Goal: Transaction & Acquisition: Book appointment/travel/reservation

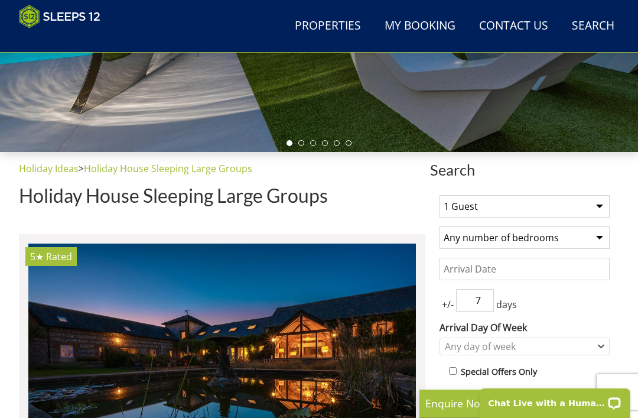
click at [606, 195] on select "1 Guest 2 Guests 3 Guests 4 Guests 5 Guests 6 Guests 7 Guests 8 Guests 9 Guests…" at bounding box center [524, 206] width 170 height 22
select select "8"
click at [598, 237] on select "Any number of bedrooms 4 Bedrooms 5 Bedrooms 6 Bedrooms 7 Bedrooms 8 Bedrooms 9…" at bounding box center [524, 237] width 170 height 22
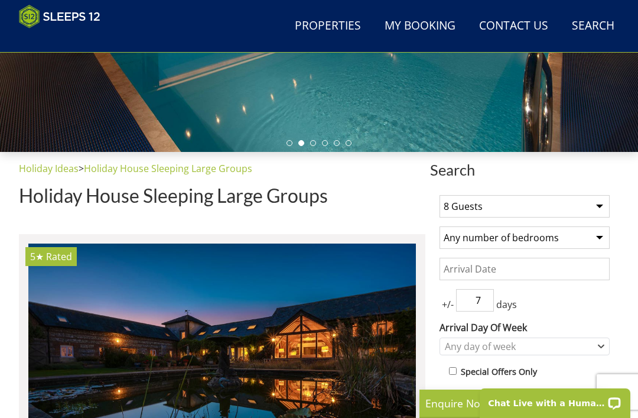
select select "5"
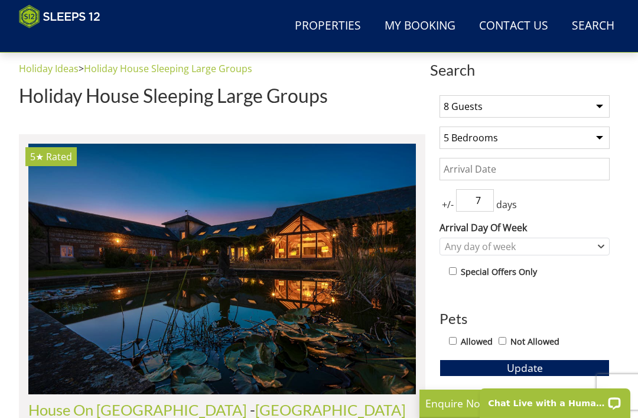
scroll to position [401, 0]
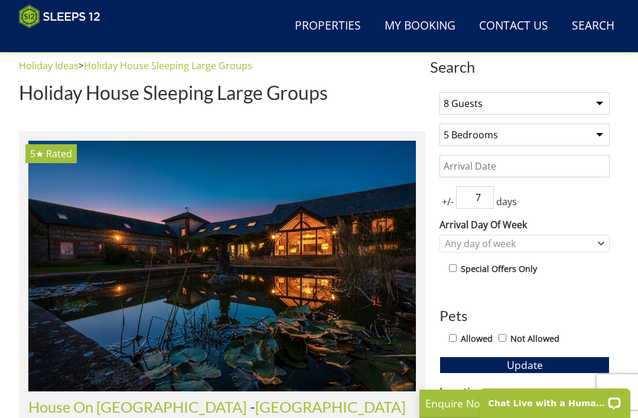
click at [560, 159] on input "Date" at bounding box center [524, 166] width 170 height 22
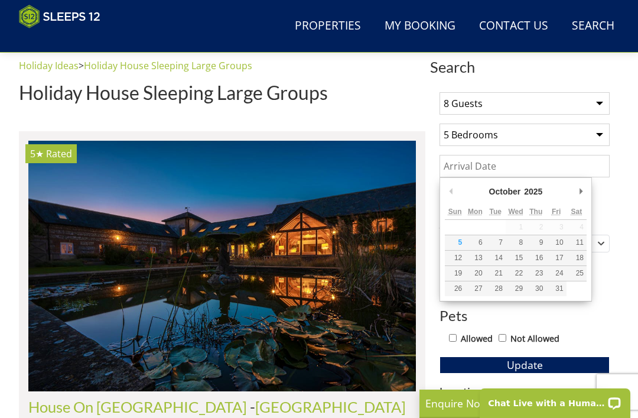
scroll to position [400, 0]
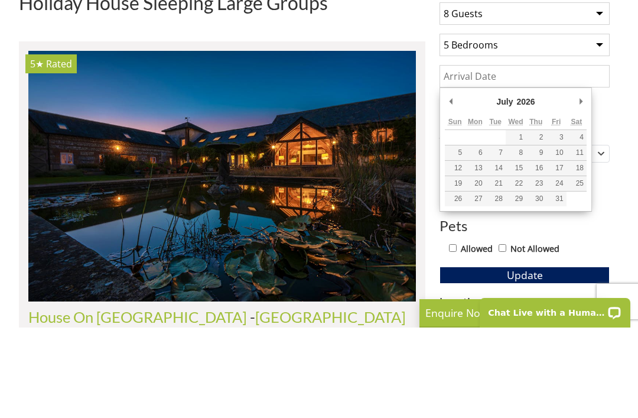
type input "[DATE]"
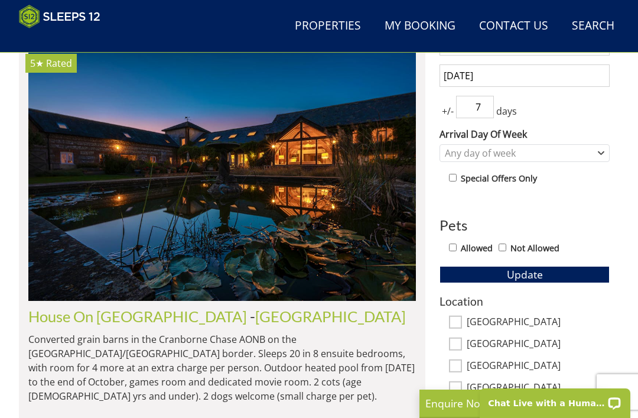
click at [451, 255] on div "Allowed Not Allowed" at bounding box center [529, 248] width 161 height 17
click at [457, 248] on input "Allowed" at bounding box center [453, 247] width 8 height 8
checkbox input "true"
click at [532, 275] on span "Update" at bounding box center [525, 274] width 36 height 14
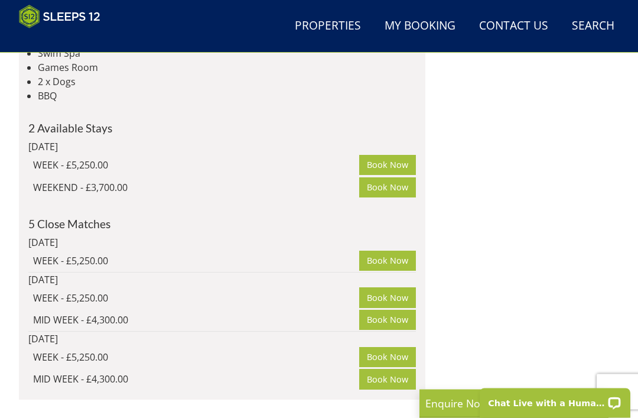
scroll to position [2800, 0]
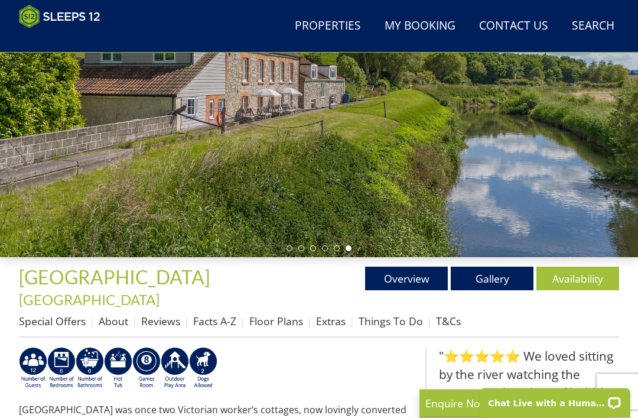
scroll to position [193, 0]
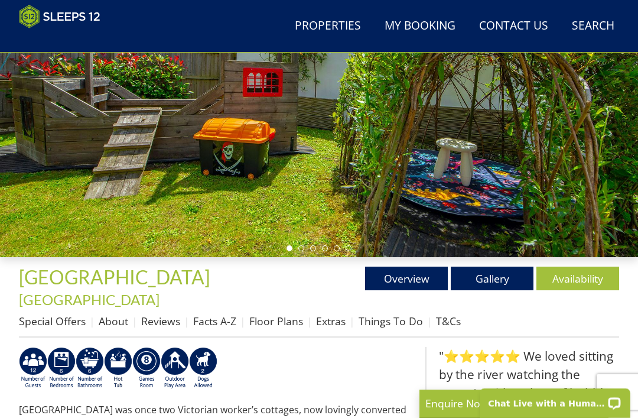
click at [506, 278] on link "Gallery" at bounding box center [492, 278] width 83 height 24
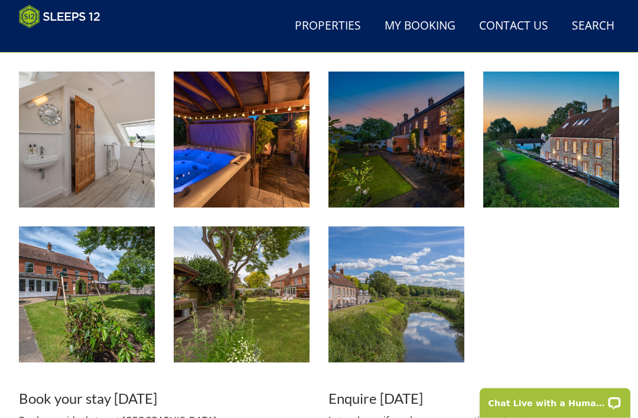
scroll to position [1397, 0]
click at [416, 307] on img at bounding box center [396, 294] width 136 height 136
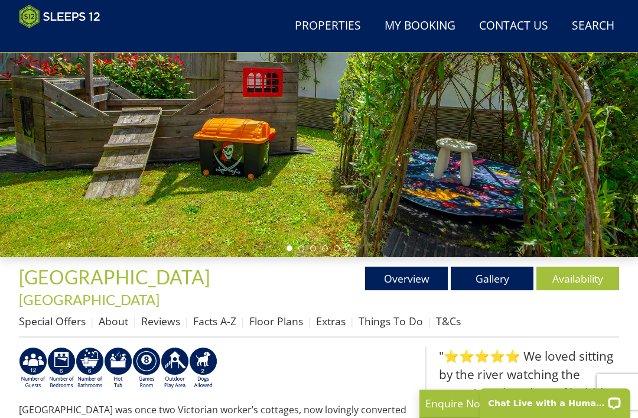
select select "8"
select select "5"
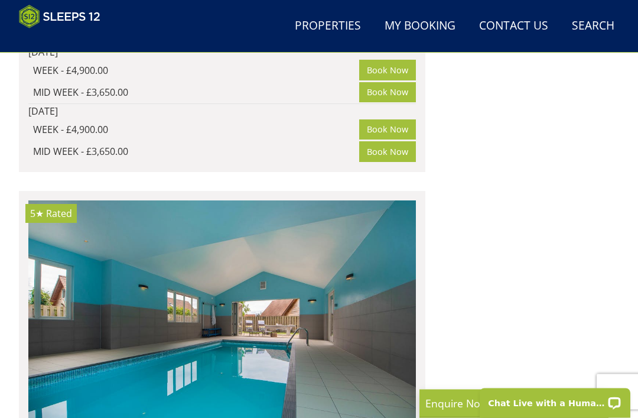
scroll to position [5570, 0]
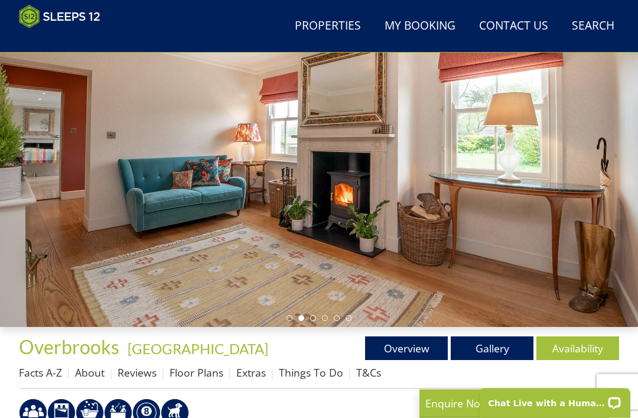
scroll to position [123, 0]
click at [487, 350] on link "Gallery" at bounding box center [492, 348] width 83 height 24
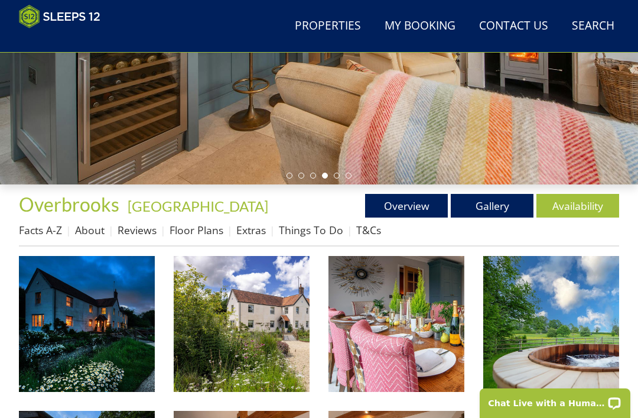
scroll to position [265, 0]
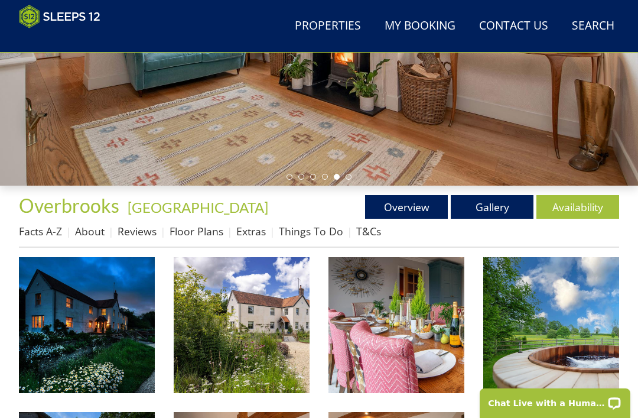
click at [405, 198] on link "Overview" at bounding box center [406, 207] width 83 height 24
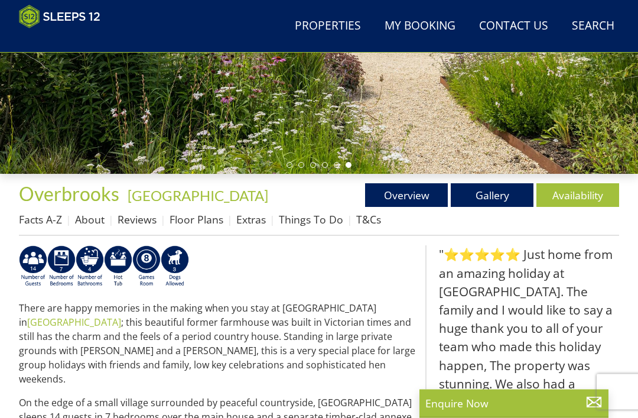
scroll to position [276, 0]
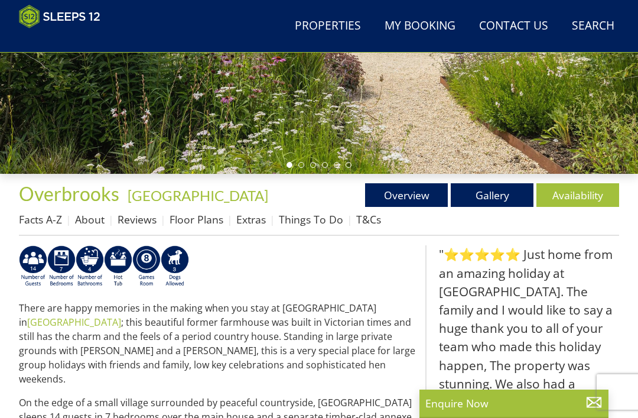
click at [588, 200] on link "Availability" at bounding box center [577, 195] width 83 height 24
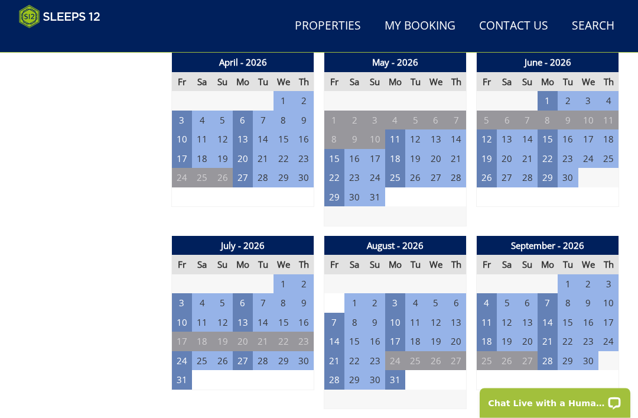
scroll to position [834, 0]
click at [179, 374] on td "31" at bounding box center [182, 379] width 20 height 19
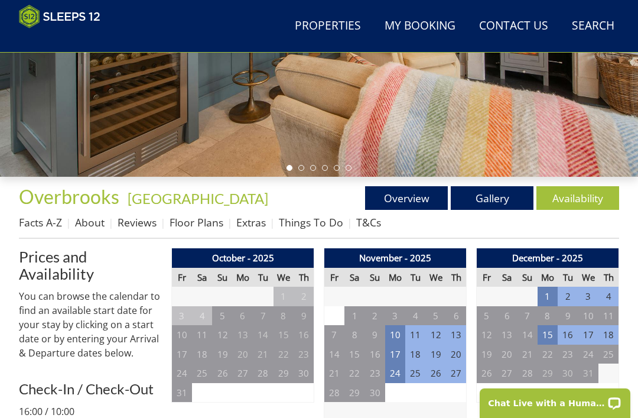
scroll to position [275, 0]
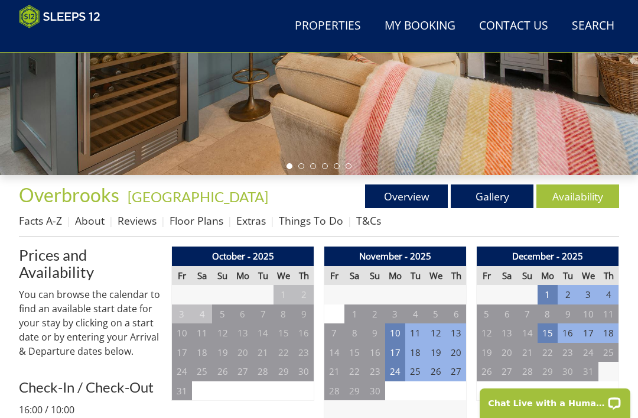
click at [89, 223] on link "About" at bounding box center [90, 220] width 30 height 14
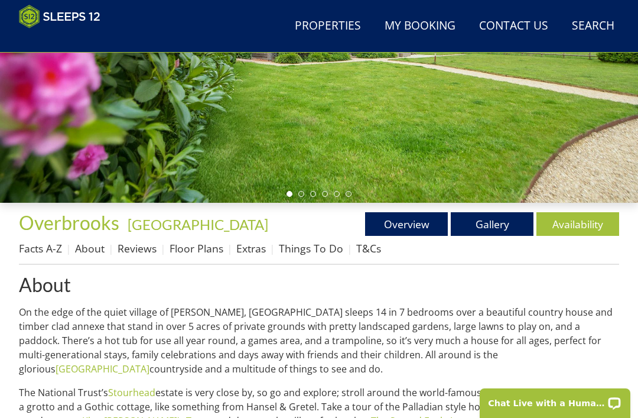
scroll to position [199, 0]
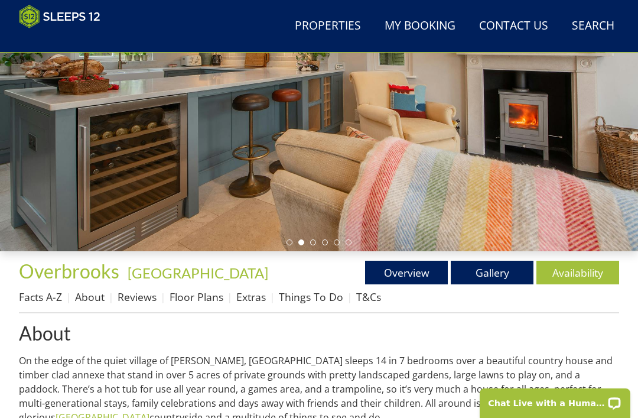
click at [311, 300] on link "Things To Do" at bounding box center [311, 296] width 64 height 14
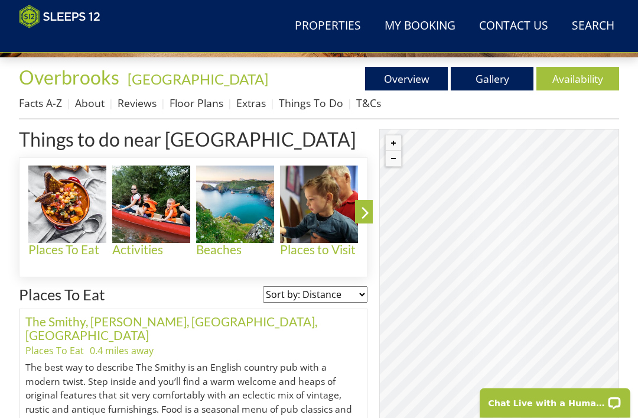
scroll to position [393, 0]
click at [360, 217] on icon at bounding box center [365, 215] width 21 height 28
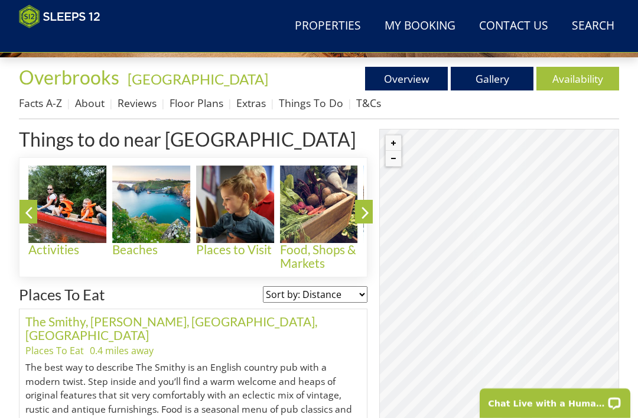
click at [367, 204] on icon at bounding box center [365, 215] width 21 height 28
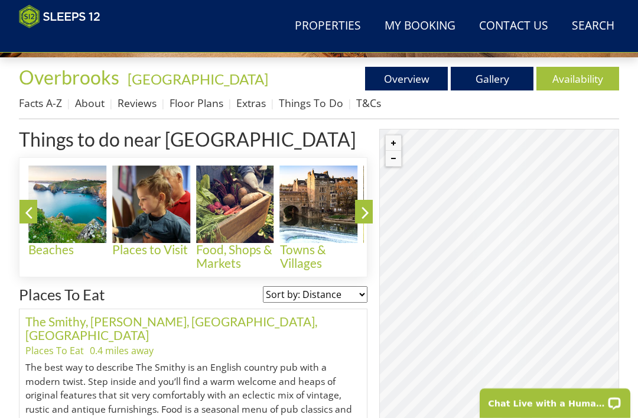
click at [364, 214] on icon at bounding box center [365, 215] width 21 height 28
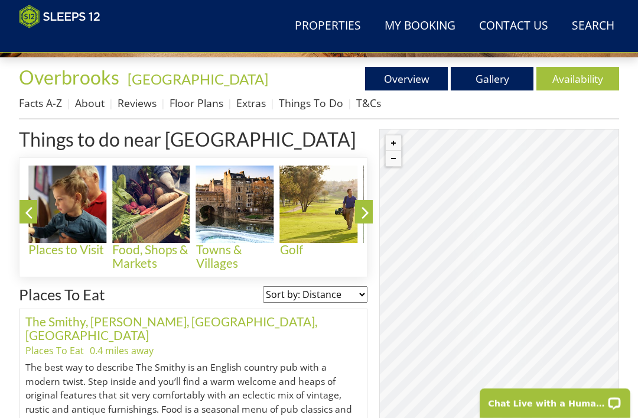
click at [361, 211] on icon at bounding box center [365, 215] width 21 height 28
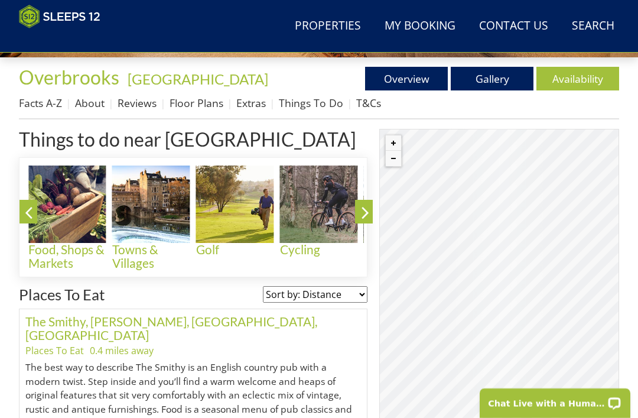
click at [356, 211] on icon at bounding box center [365, 215] width 21 height 28
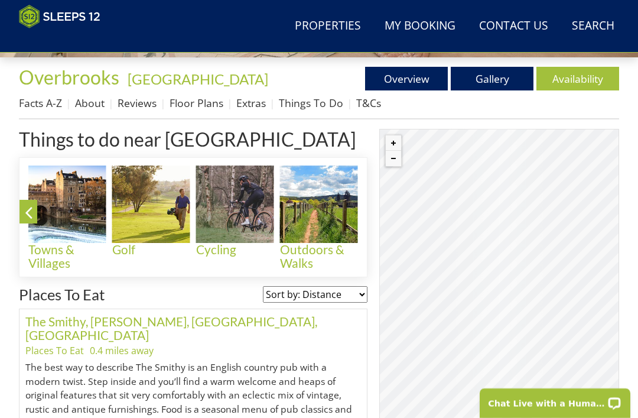
click at [318, 229] on img at bounding box center [319, 204] width 78 height 78
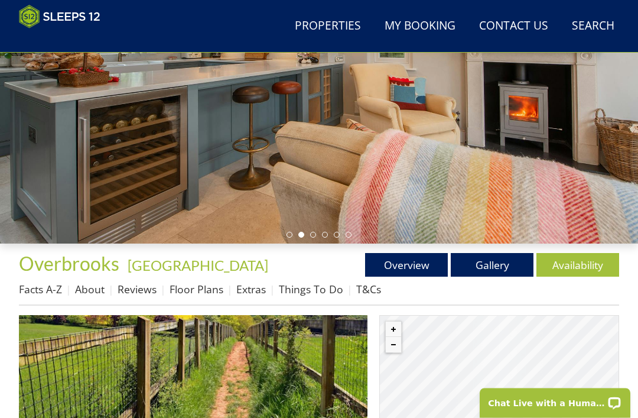
scroll to position [203, 0]
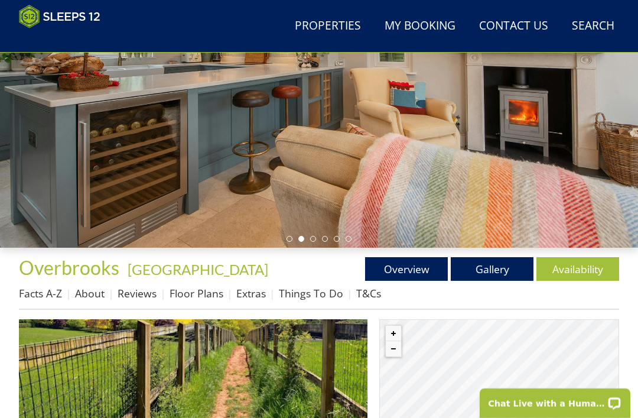
click at [205, 292] on link "Floor Plans" at bounding box center [196, 293] width 54 height 14
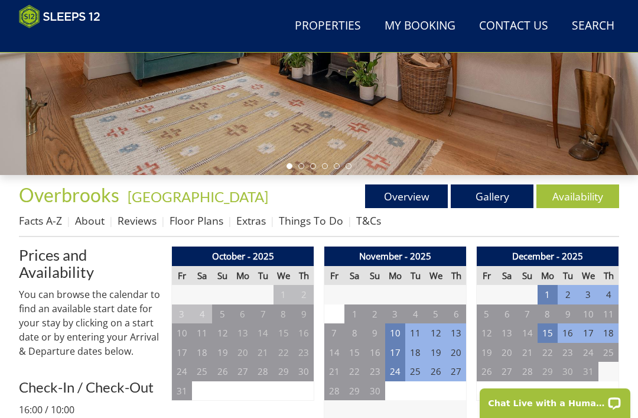
scroll to position [276, 0]
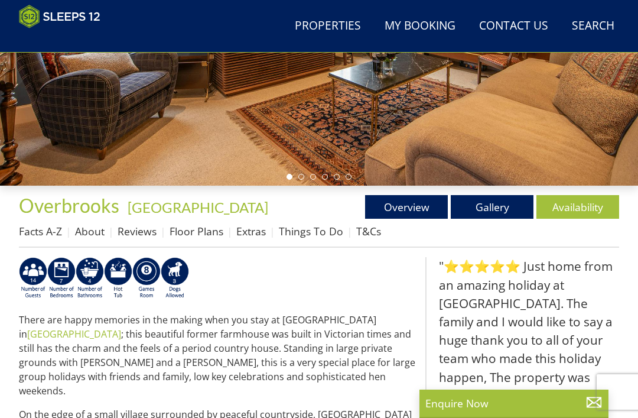
scroll to position [123, 0]
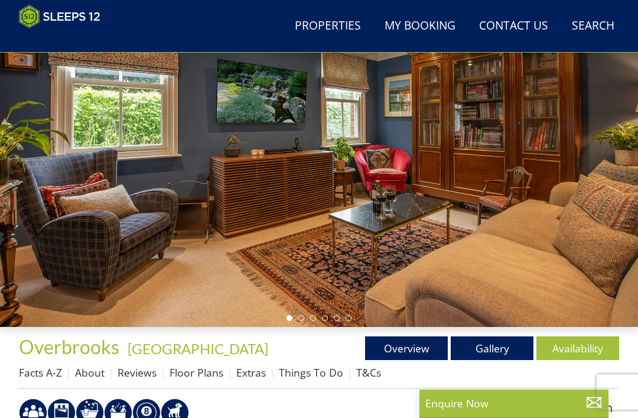
select select "8"
select select "5"
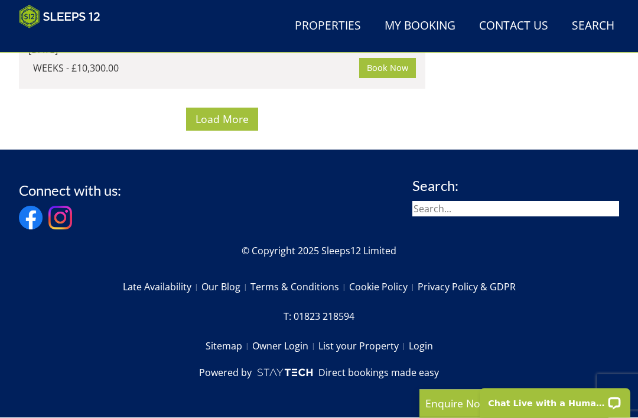
scroll to position [11738, 0]
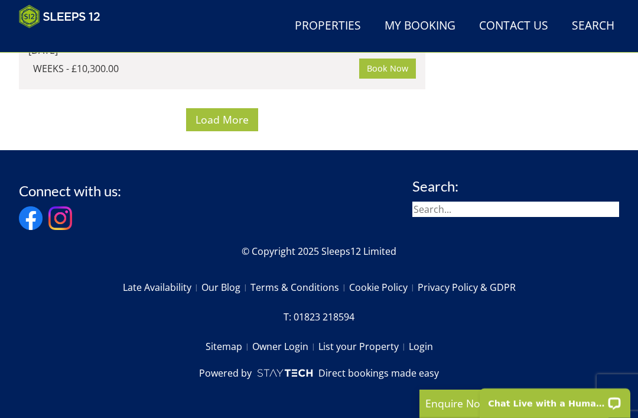
click at [227, 126] on span "Load More" at bounding box center [221, 119] width 53 height 14
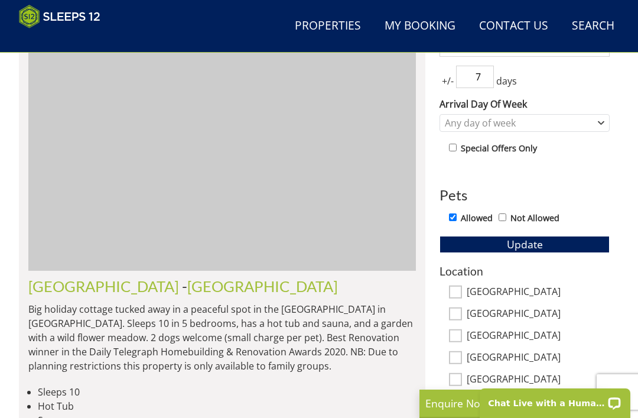
scroll to position [500, 0]
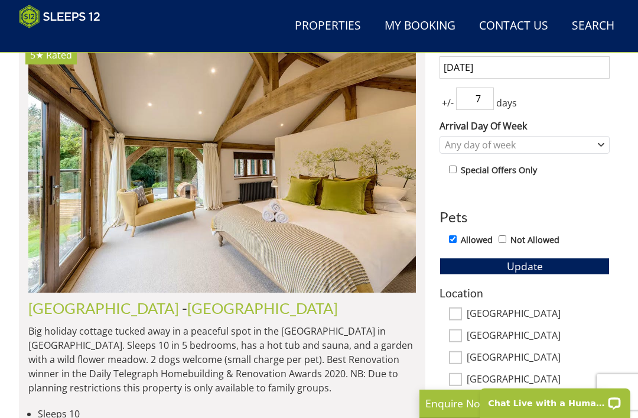
click at [226, 240] on img at bounding box center [221, 167] width 387 height 250
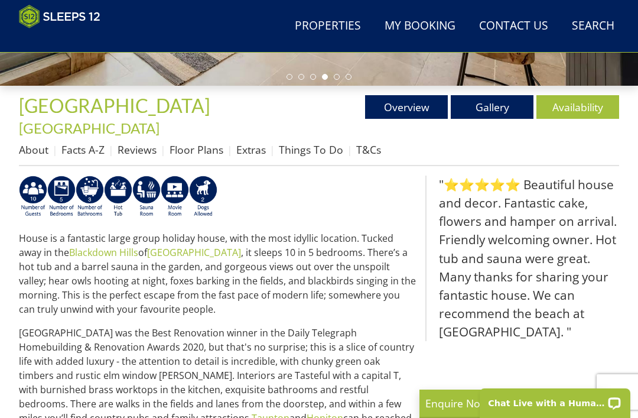
scroll to position [363, 0]
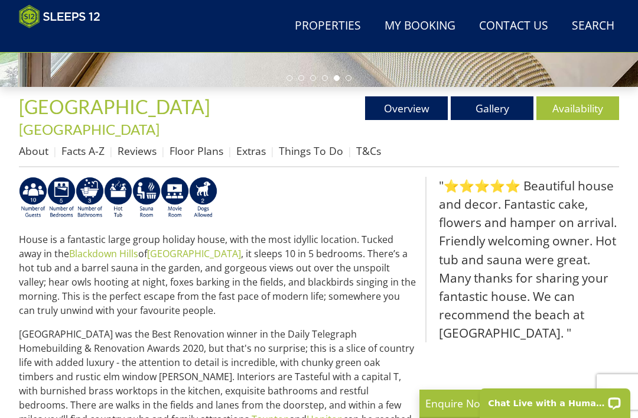
select select "8"
select select "5"
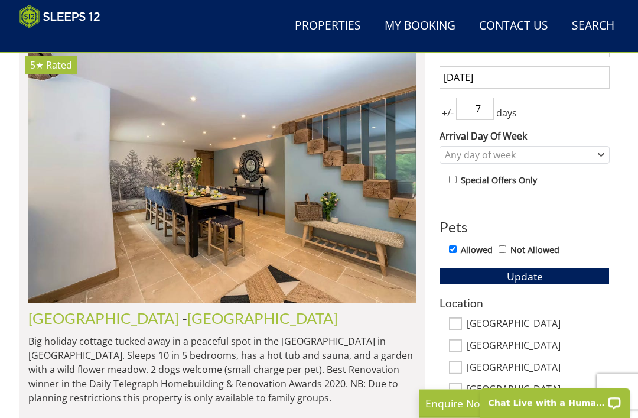
scroll to position [494, 0]
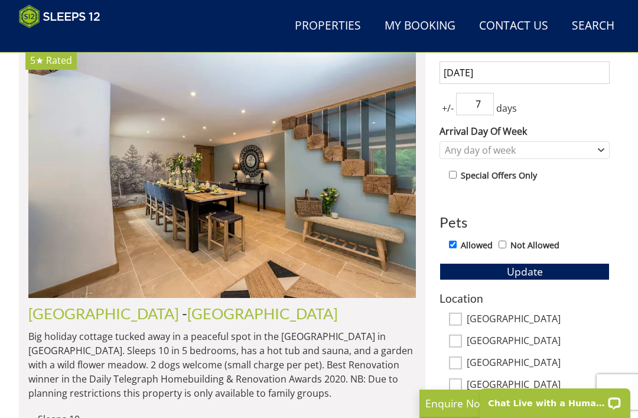
click at [86, 319] on link "[GEOGRAPHIC_DATA]" at bounding box center [103, 313] width 151 height 18
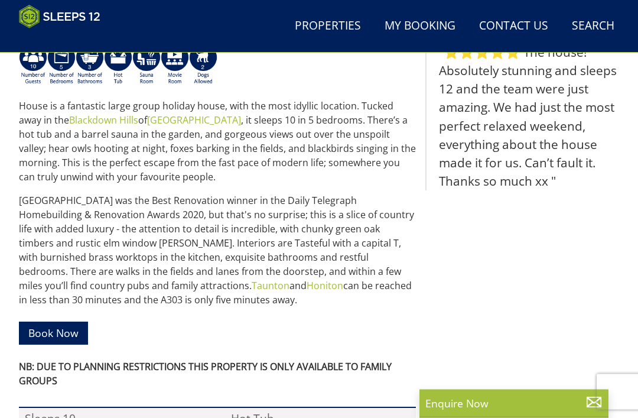
scroll to position [497, 0]
click at [69, 321] on link "Book Now" at bounding box center [53, 332] width 69 height 23
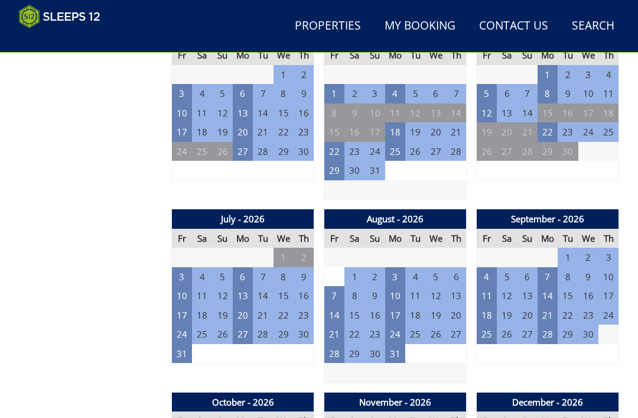
scroll to position [879, 0]
click at [181, 344] on td "31" at bounding box center [182, 353] width 20 height 19
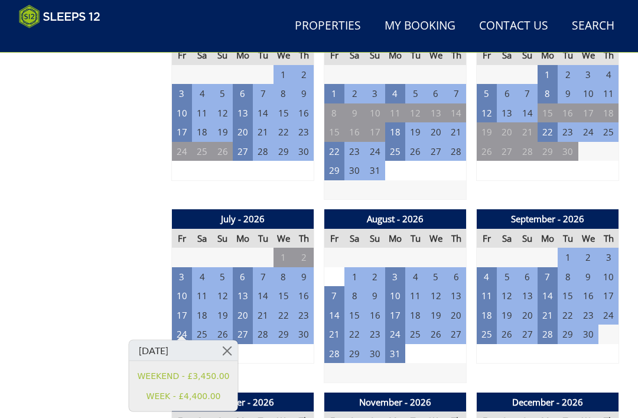
click at [207, 395] on link "WEEK - £4,400.00" at bounding box center [184, 395] width 92 height 12
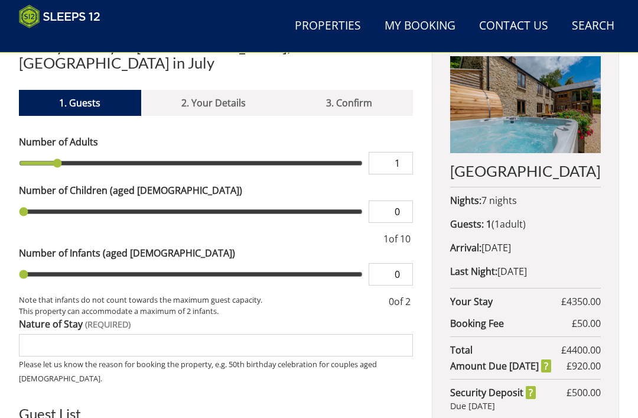
scroll to position [413, 0]
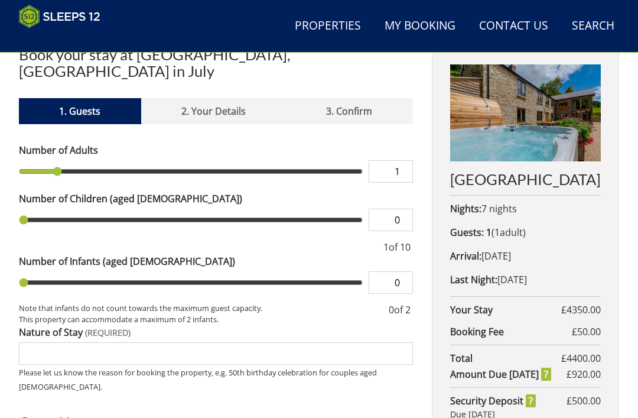
click at [404, 160] on input "1" at bounding box center [391, 171] width 44 height 22
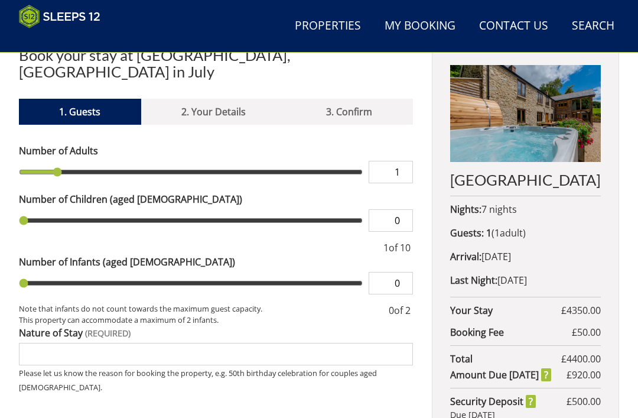
click at [411, 161] on input "1" at bounding box center [391, 172] width 44 height 22
type input "7"
type input "6"
click at [403, 209] on input "0" at bounding box center [391, 220] width 44 height 22
type input "6"
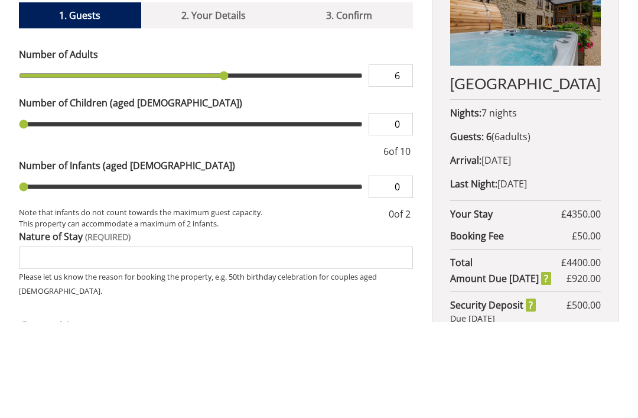
click at [410, 209] on input "0" at bounding box center [391, 220] width 44 height 22
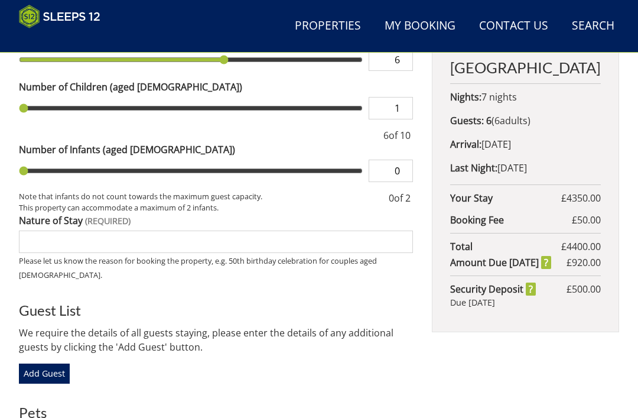
type input "1"
click at [301, 230] on input "Nature of Stay" at bounding box center [216, 241] width 394 height 22
type input "1"
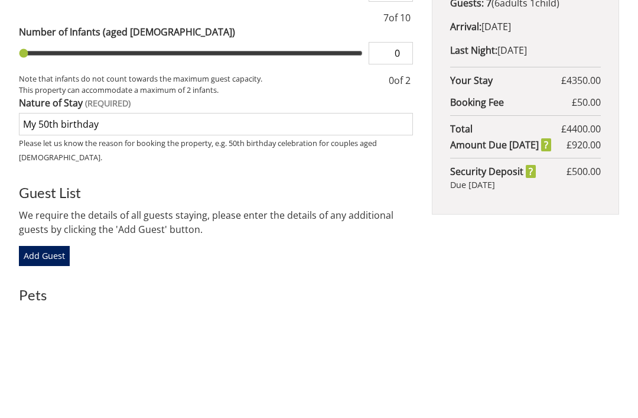
scroll to position [643, 0]
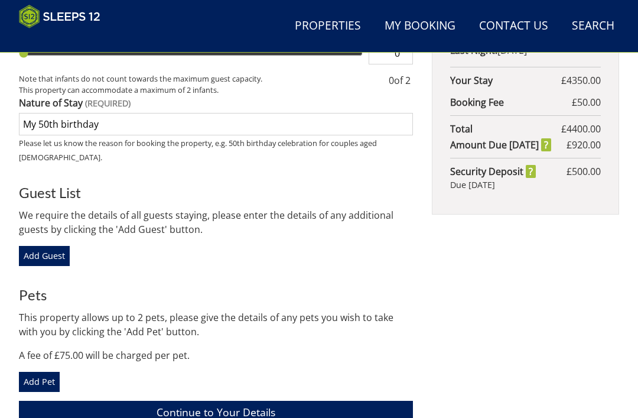
click at [285, 113] on input "My 50th birthday" at bounding box center [216, 124] width 394 height 22
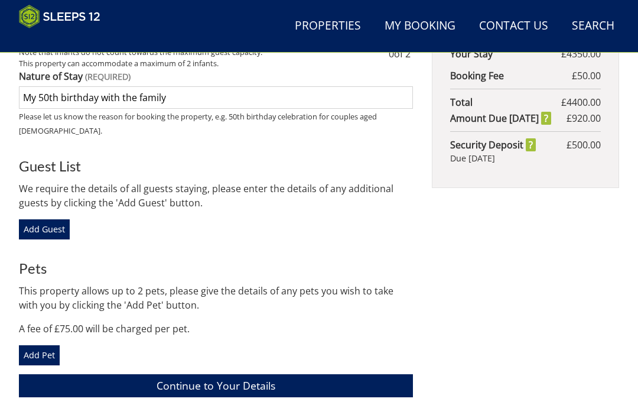
scroll to position [671, 0]
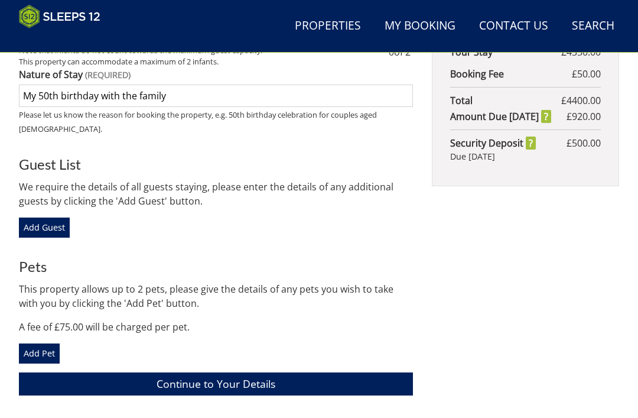
type input "My 50th birthday with the family"
click at [44, 217] on link "Add Guest" at bounding box center [44, 227] width 51 height 20
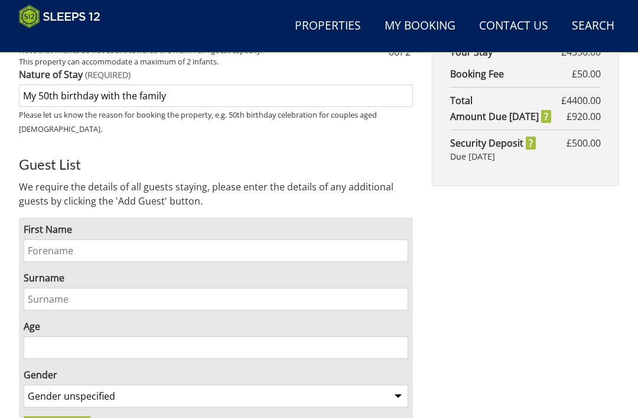
click at [270, 239] on input "First Name" at bounding box center [216, 250] width 384 height 22
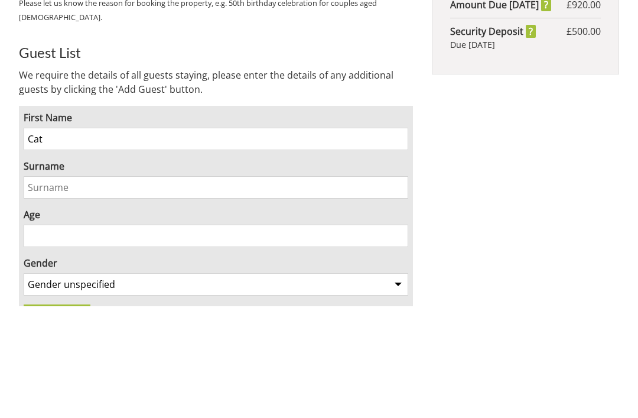
type input "Cat"
click at [214, 288] on input "Surname" at bounding box center [216, 299] width 384 height 22
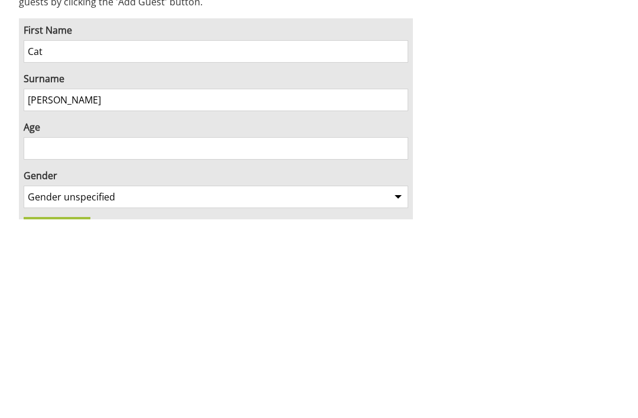
type input "[PERSON_NAME]"
click at [265, 336] on input "Age" at bounding box center [216, 347] width 384 height 22
click at [214, 336] on input "Age" at bounding box center [216, 347] width 384 height 22
type input "49"
click at [300, 384] on select "Gender unspecified Gender [DEMOGRAPHIC_DATA] Gender [DEMOGRAPHIC_DATA]" at bounding box center [216, 395] width 384 height 22
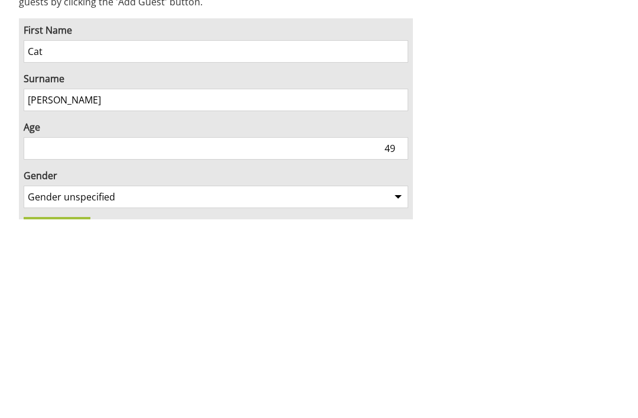
scroll to position [870, 0]
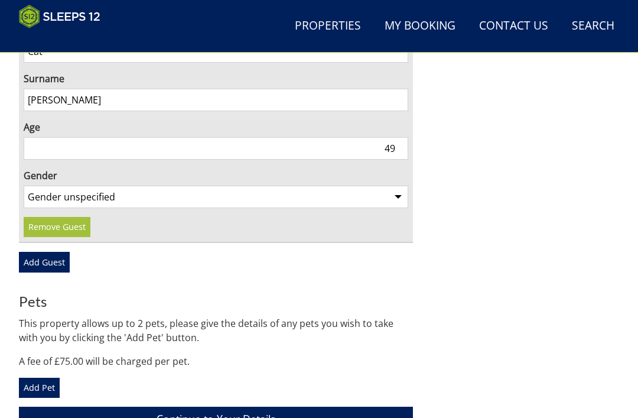
select select "gender_[DEMOGRAPHIC_DATA]"
click at [57, 252] on link "Add Guest" at bounding box center [44, 262] width 51 height 20
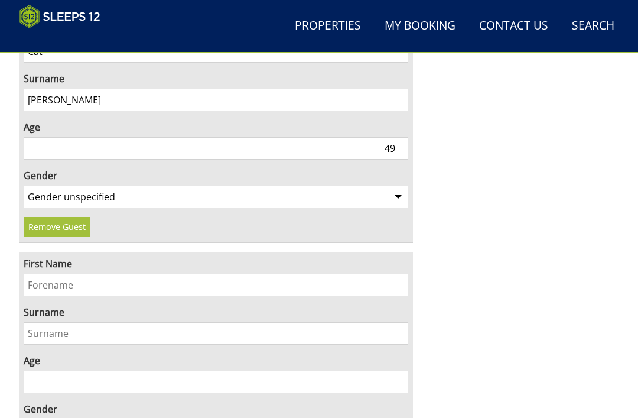
click at [161, 273] on input "First Name" at bounding box center [216, 284] width 384 height 22
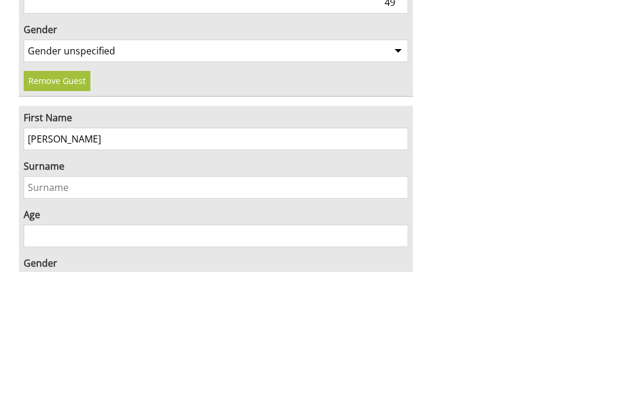
type input "[PERSON_NAME]"
click at [169, 322] on input "Surname" at bounding box center [216, 333] width 384 height 22
type input "[PERSON_NAME]"
click at [270, 371] on input "Age" at bounding box center [216, 382] width 384 height 22
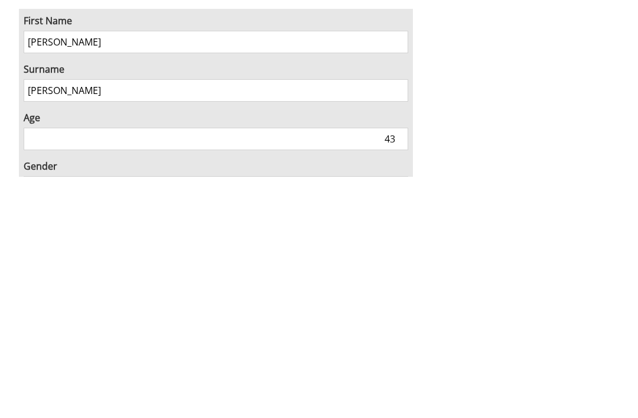
type input "43"
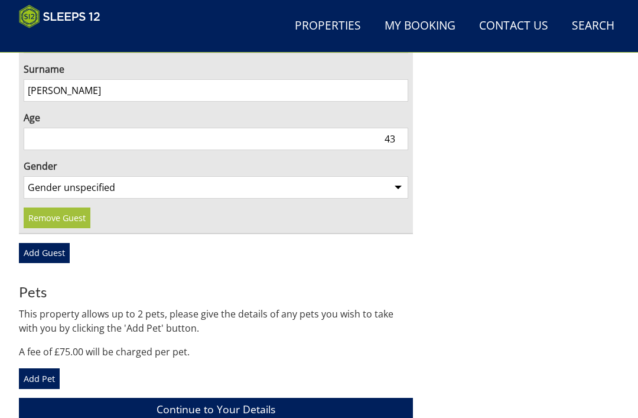
select select "gender_[DEMOGRAPHIC_DATA]"
click at [56, 243] on link "Add Guest" at bounding box center [44, 253] width 51 height 20
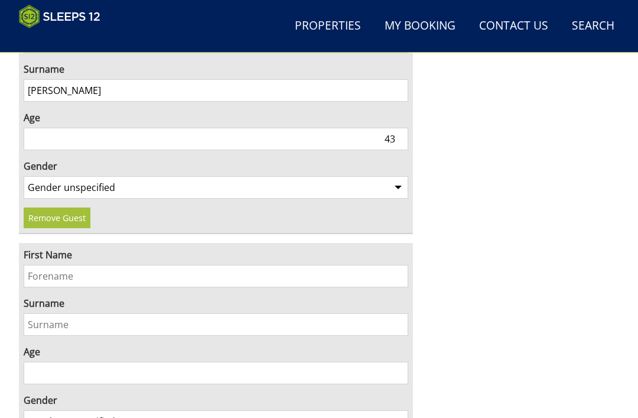
click at [224, 265] on input "First Name" at bounding box center [216, 276] width 384 height 22
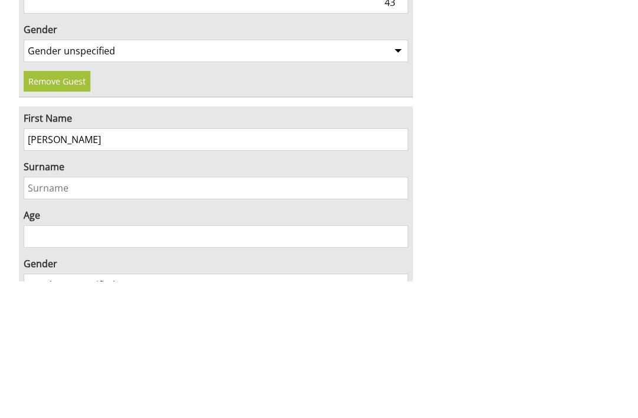
type input "[PERSON_NAME]"
click at [249, 313] on input "Surname" at bounding box center [216, 324] width 384 height 22
type input "Love"
click at [166, 361] on input "Age" at bounding box center [216, 372] width 384 height 22
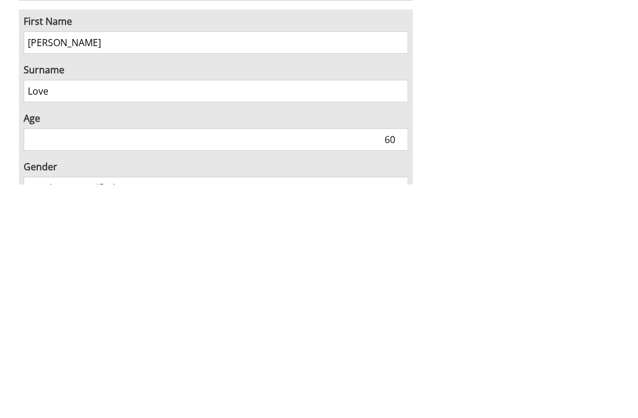
type input "60"
click at [378, 410] on select "Gender unspecified Gender [DEMOGRAPHIC_DATA] Gender [DEMOGRAPHIC_DATA]" at bounding box center [216, 421] width 384 height 22
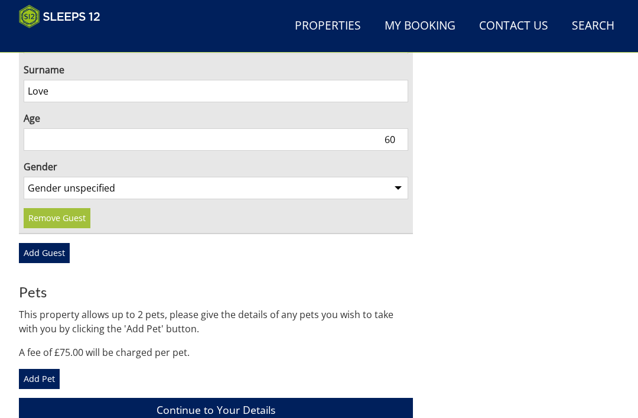
select select "gender_[DEMOGRAPHIC_DATA]"
click at [59, 243] on link "Add Guest" at bounding box center [44, 253] width 51 height 20
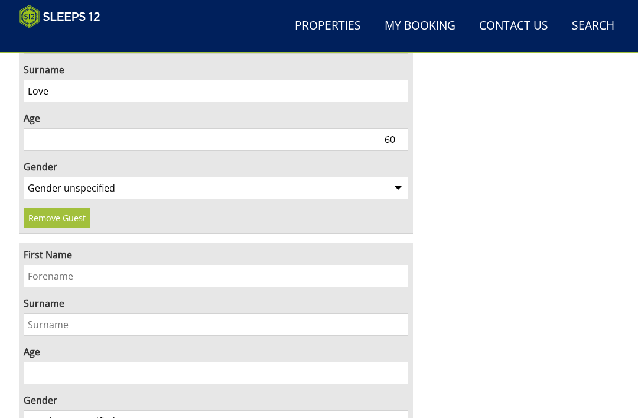
click at [204, 265] on input "First Name" at bounding box center [216, 276] width 384 height 22
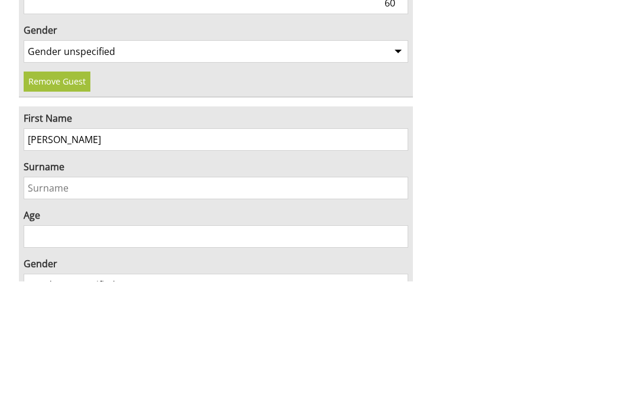
type input "[PERSON_NAME]"
click at [284, 313] on input "Surname" at bounding box center [216, 324] width 384 height 22
type input "Love"
click at [205, 361] on input "Age" at bounding box center [216, 372] width 384 height 22
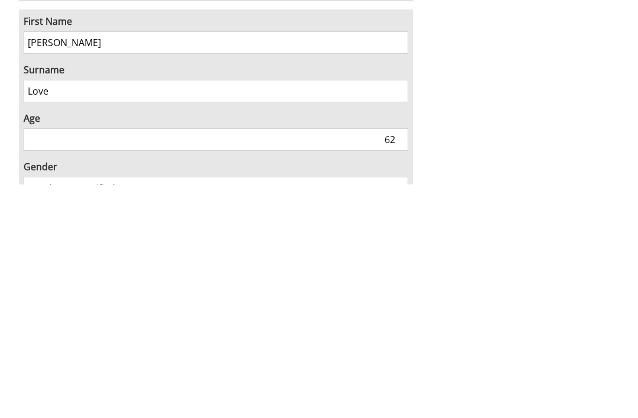
type input "62"
click at [301, 410] on select "Gender unspecified Gender [DEMOGRAPHIC_DATA] Gender [DEMOGRAPHIC_DATA]" at bounding box center [216, 421] width 384 height 22
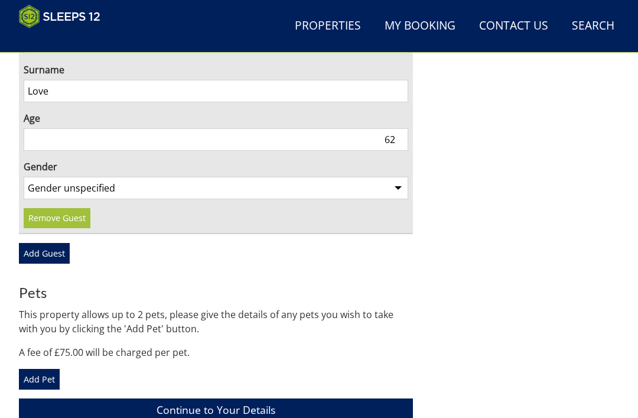
select select "gender_[DEMOGRAPHIC_DATA]"
click at [54, 243] on link "Add Guest" at bounding box center [44, 253] width 51 height 20
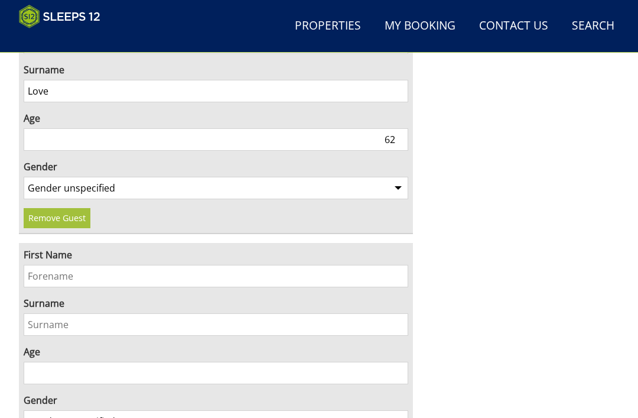
click at [238, 265] on input "First Name" at bounding box center [216, 276] width 384 height 22
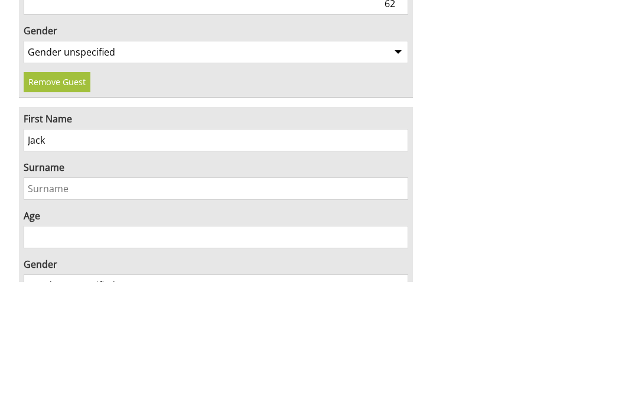
type input "Jack"
click at [246, 313] on input "Surname" at bounding box center [216, 324] width 384 height 22
type input "Love"
click at [177, 361] on input "Age" at bounding box center [216, 372] width 384 height 22
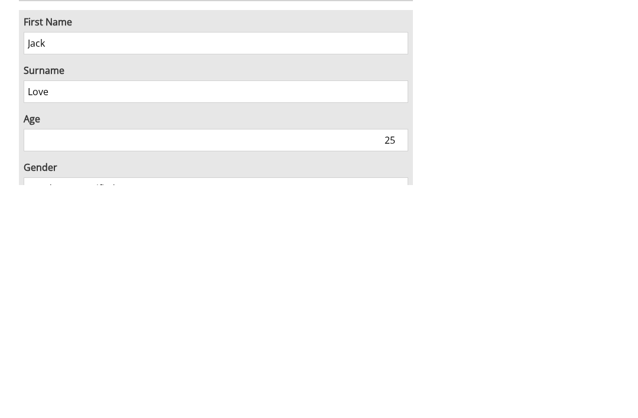
type input "25"
click at [269, 410] on select "Gender unspecified Gender [DEMOGRAPHIC_DATA] Gender [DEMOGRAPHIC_DATA]" at bounding box center [216, 421] width 384 height 22
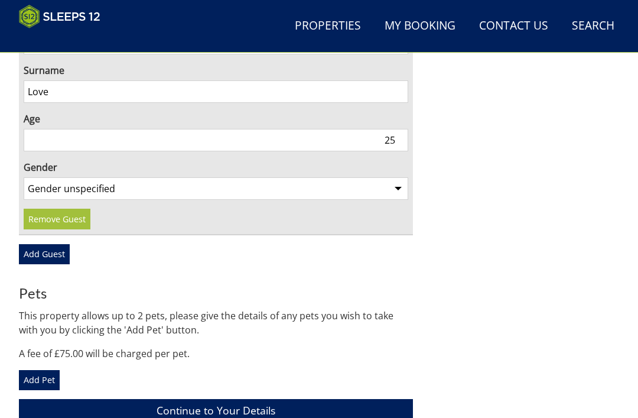
select select "gender_[DEMOGRAPHIC_DATA]"
click at [58, 244] on link "Add Guest" at bounding box center [44, 254] width 51 height 20
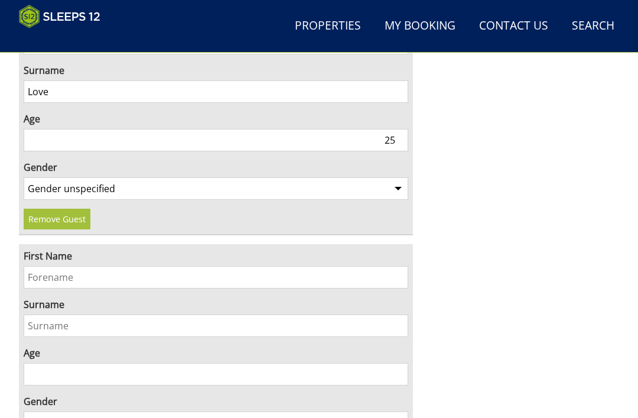
click at [239, 266] on input "First Name" at bounding box center [216, 277] width 384 height 22
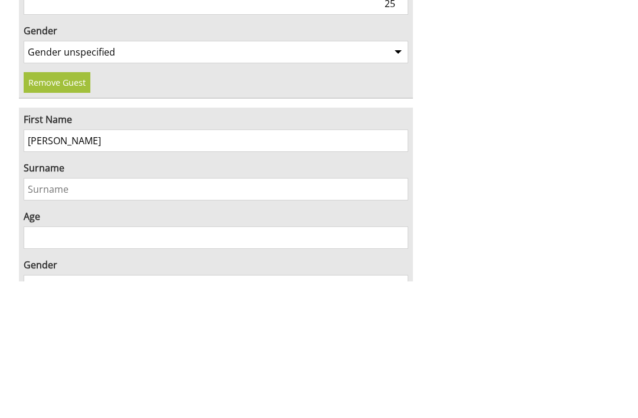
type input "[PERSON_NAME]"
click at [241, 314] on input "Surname" at bounding box center [216, 325] width 384 height 22
type input "[PERSON_NAME]"
click at [266, 363] on input "Age" at bounding box center [216, 374] width 384 height 22
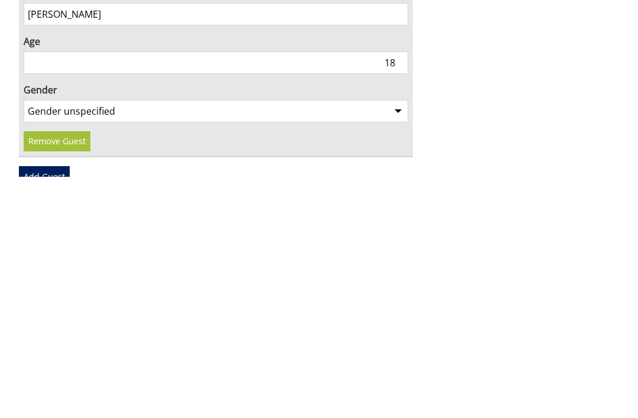
type input "18"
click at [390, 341] on select "Gender unspecified Gender [DEMOGRAPHIC_DATA] Gender [DEMOGRAPHIC_DATA]" at bounding box center [216, 352] width 384 height 22
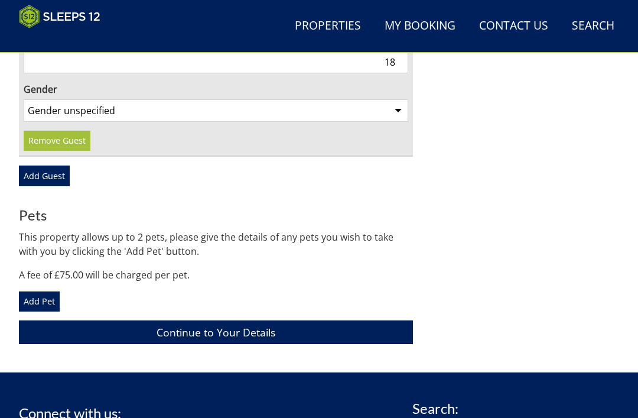
select select "gender_[DEMOGRAPHIC_DATA]"
click at [55, 165] on link "Add Guest" at bounding box center [44, 175] width 51 height 20
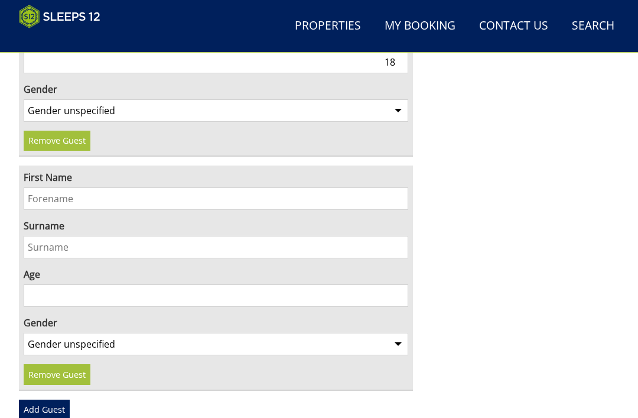
click at [298, 187] on input "First Name" at bounding box center [216, 198] width 384 height 22
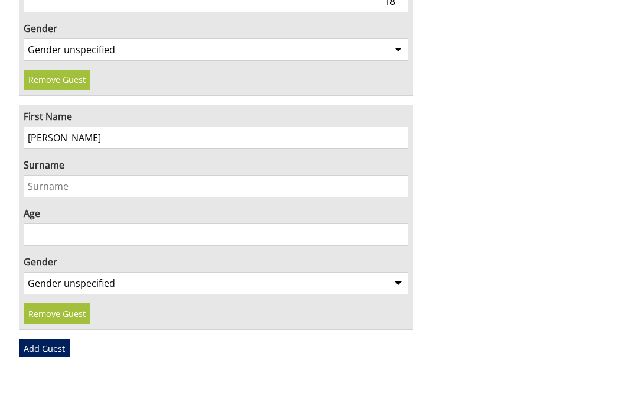
type input "[PERSON_NAME]"
click at [308, 236] on input "Surname" at bounding box center [216, 247] width 384 height 22
type input "[PERSON_NAME]"
click at [254, 285] on input "Age" at bounding box center [216, 296] width 384 height 22
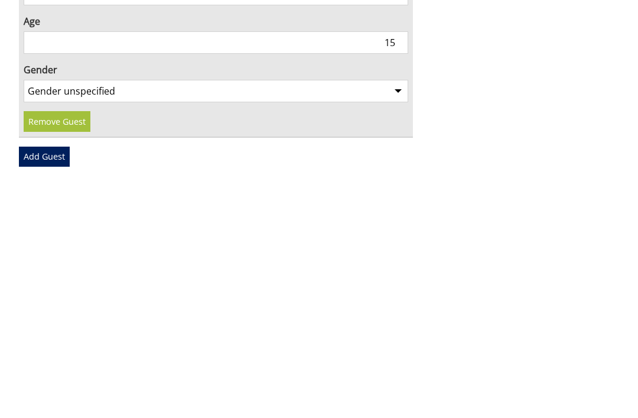
type input "15"
click at [381, 321] on select "Gender unspecified Gender [DEMOGRAPHIC_DATA] Gender [DEMOGRAPHIC_DATA]" at bounding box center [216, 332] width 384 height 22
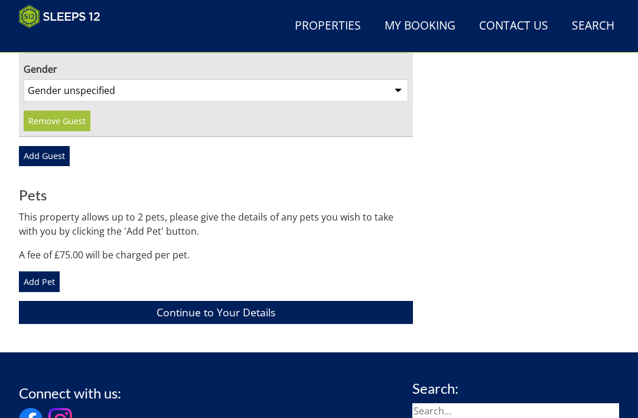
select select "gender_[DEMOGRAPHIC_DATA]"
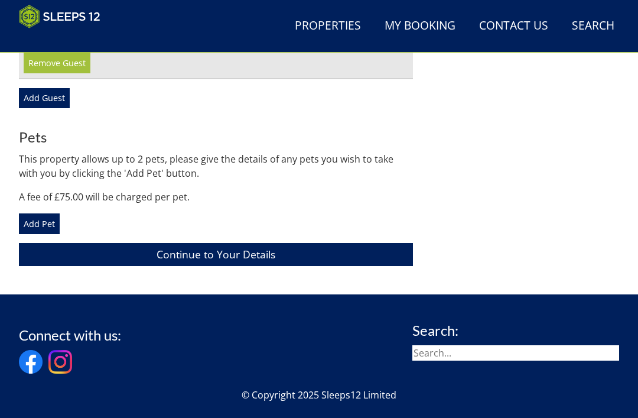
scroll to position [2435, 0]
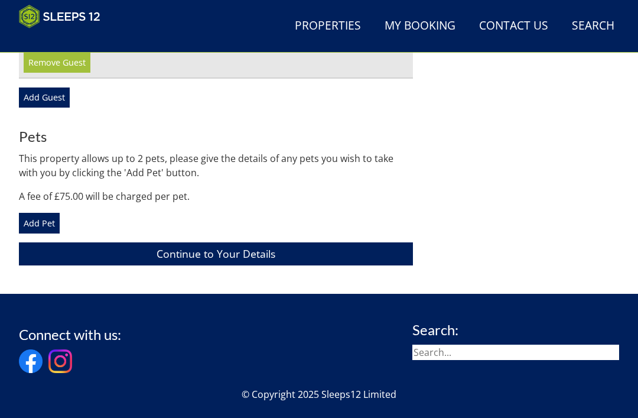
click at [48, 213] on link "Add Pet" at bounding box center [39, 223] width 41 height 20
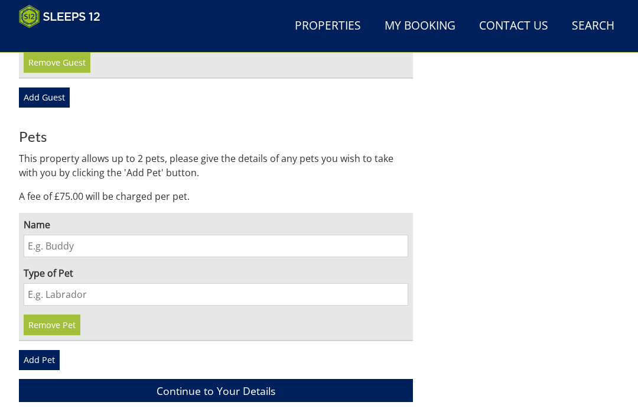
click at [142, 234] on input "Name" at bounding box center [216, 245] width 384 height 22
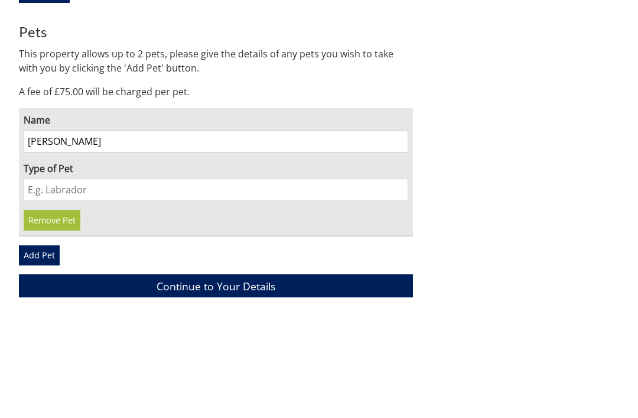
type input "[PERSON_NAME]"
click at [154, 283] on input "Type of Pet" at bounding box center [216, 294] width 384 height 22
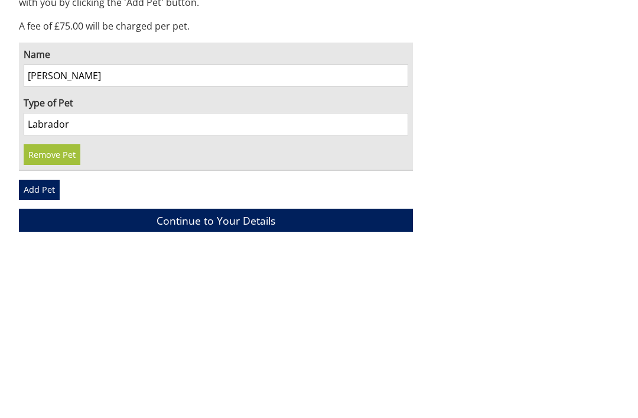
type input "Labrador"
click at [42, 350] on link "Add Pet" at bounding box center [39, 360] width 41 height 20
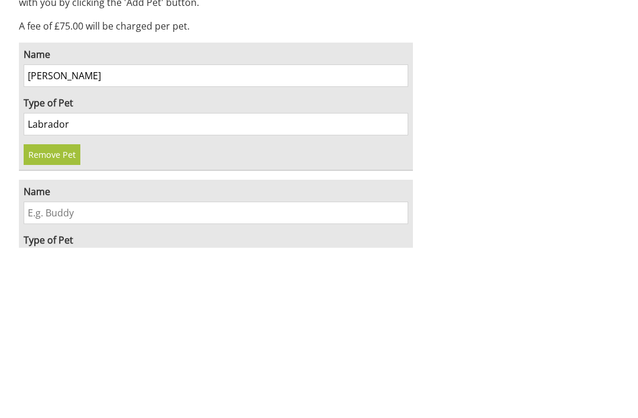
scroll to position [2606, 0]
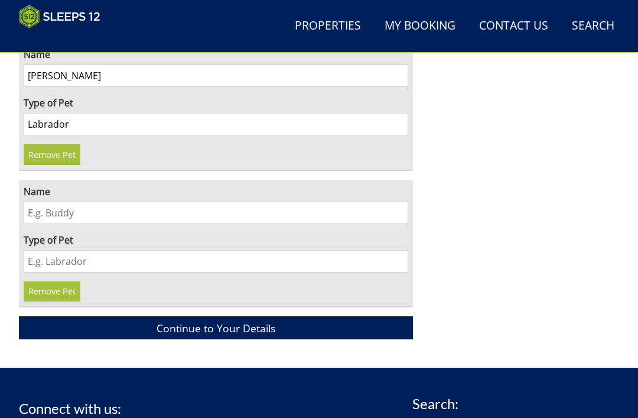
click at [231, 201] on input "Name" at bounding box center [216, 212] width 384 height 22
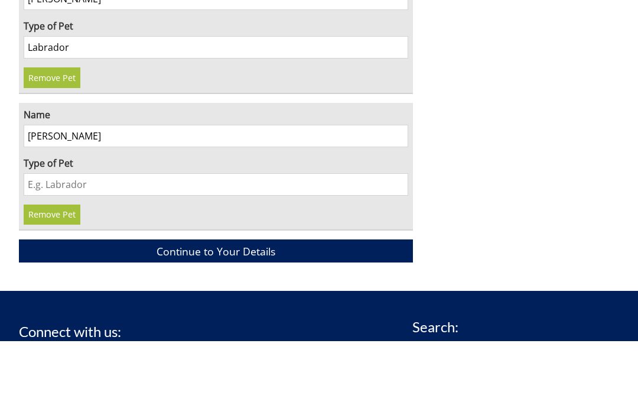
type input "[PERSON_NAME]"
click at [317, 250] on input "Type of Pet" at bounding box center [216, 261] width 384 height 22
type input "Spaniel"
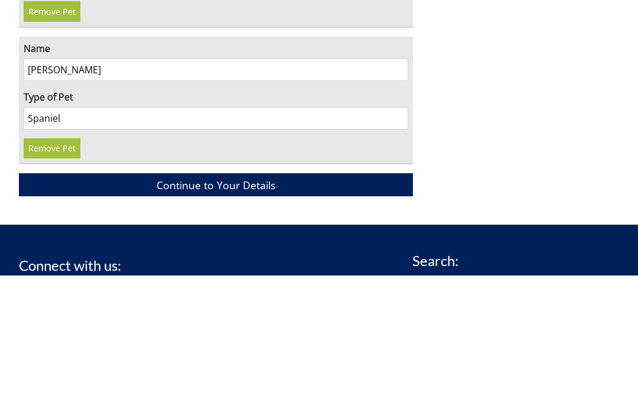
click at [293, 316] on link "Continue to Your Details" at bounding box center [216, 327] width 394 height 23
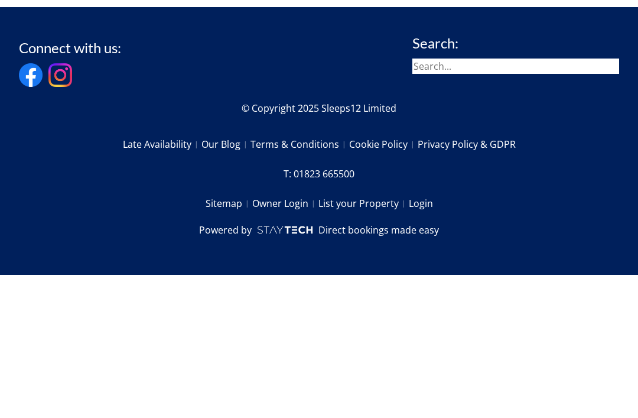
scroll to position [468, 0]
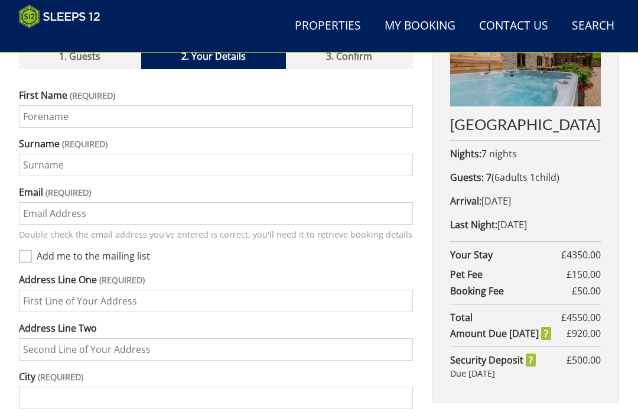
click at [55, 105] on input "First Name" at bounding box center [216, 116] width 394 height 22
type input "Cat"
click at [240, 155] on input "Surname" at bounding box center [216, 165] width 394 height 22
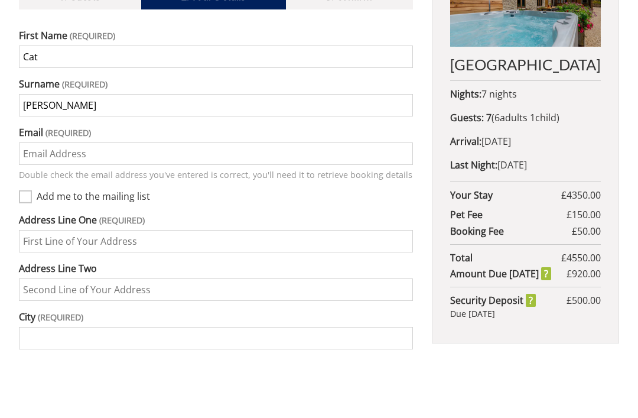
type input "[PERSON_NAME]"
click at [296, 202] on input "Email" at bounding box center [216, 213] width 394 height 22
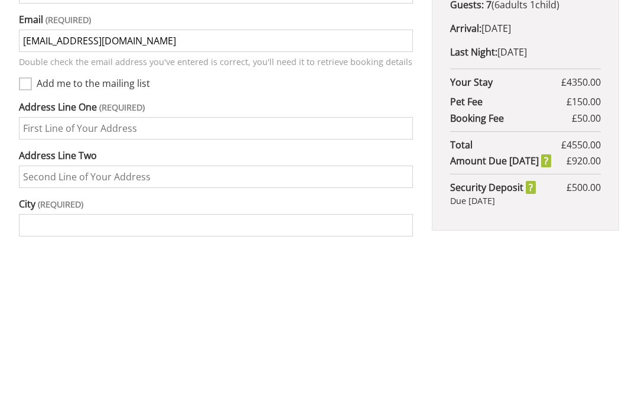
type input "[EMAIL_ADDRESS][DOMAIN_NAME]"
click at [290, 289] on input "Address Line One" at bounding box center [216, 300] width 394 height 22
type input "[STREET_ADDRESS]"
click at [182, 338] on input "Address Line Two" at bounding box center [216, 349] width 394 height 22
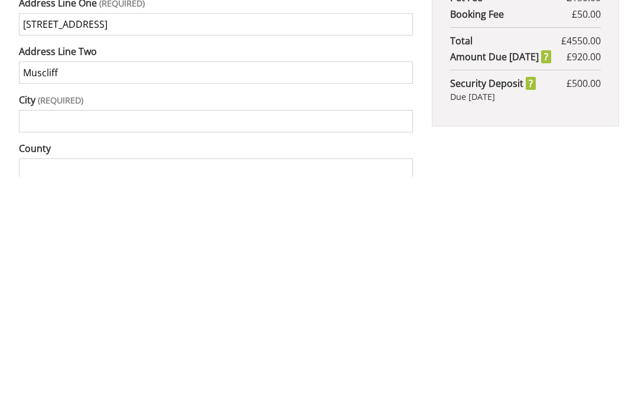
scroll to position [507, 0]
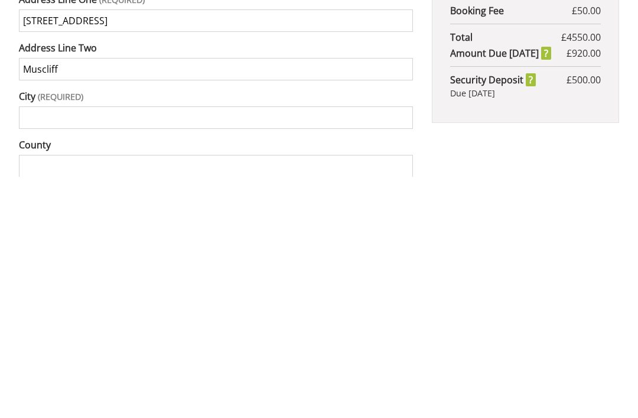
type input "Muscliff"
click at [298, 347] on input "City" at bounding box center [216, 358] width 394 height 22
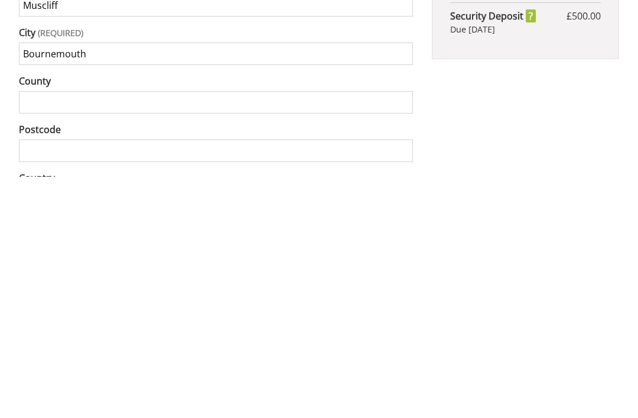
type input "Bournemouth"
click at [282, 412] on label "Country" at bounding box center [216, 419] width 394 height 14
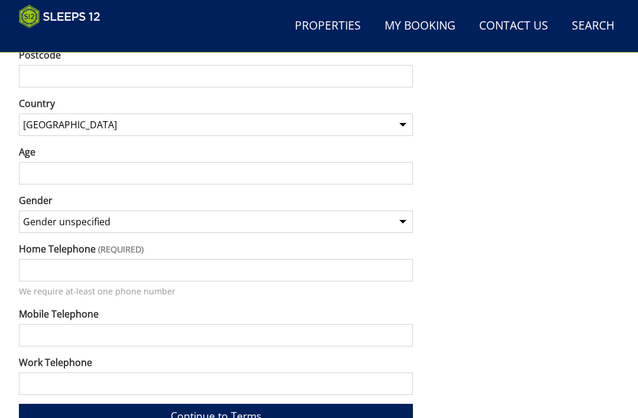
click at [96, 67] on input "Postcode" at bounding box center [216, 76] width 394 height 22
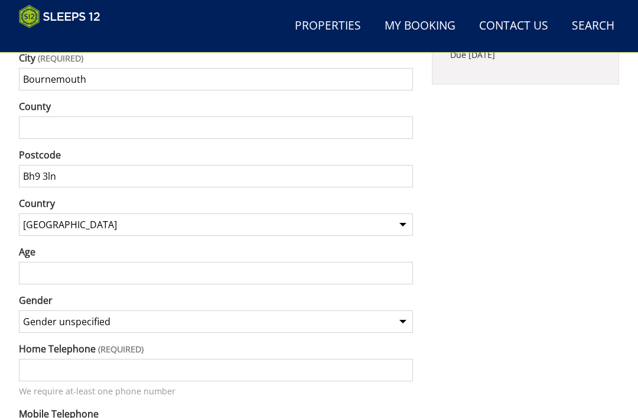
scroll to position [787, 0]
type input "Bh9 3ln"
click at [350, 261] on input "Age" at bounding box center [216, 272] width 394 height 22
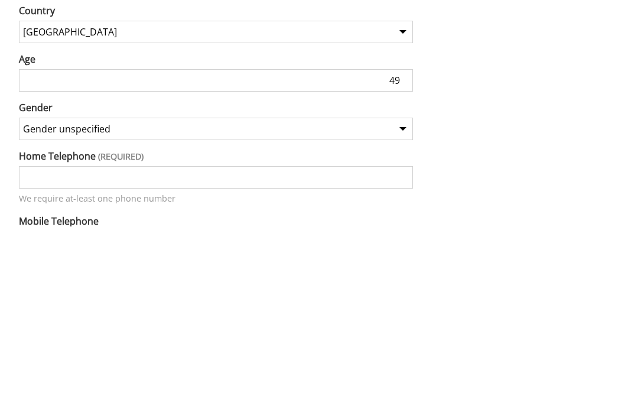
type input "49"
click at [401, 309] on select "Gender unspecified Gender [DEMOGRAPHIC_DATA] Gender [DEMOGRAPHIC_DATA]" at bounding box center [216, 320] width 394 height 22
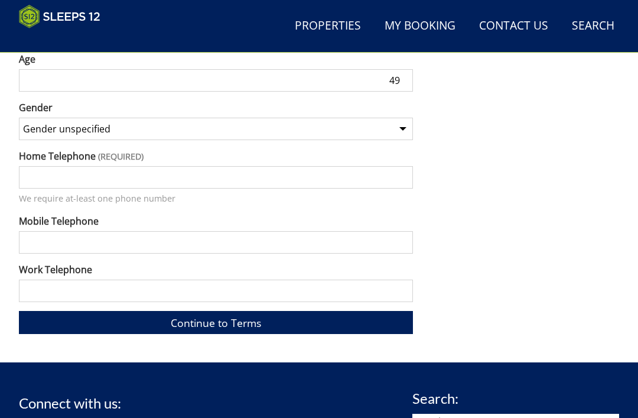
select select "gender_[DEMOGRAPHIC_DATA]"
click at [330, 166] on input "Home Telephone" at bounding box center [216, 177] width 394 height 22
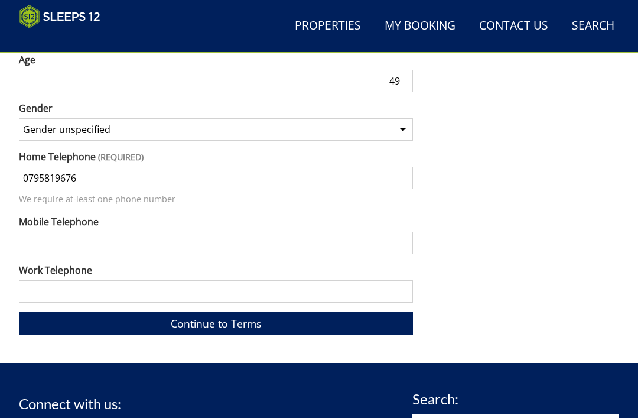
type input "07958196767"
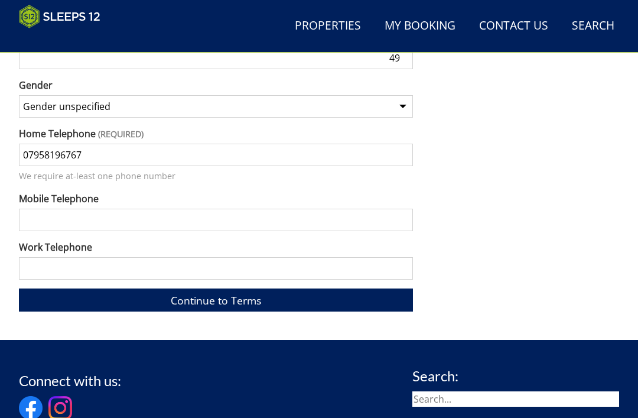
click at [246, 289] on link "Continue to Terms" at bounding box center [216, 299] width 394 height 23
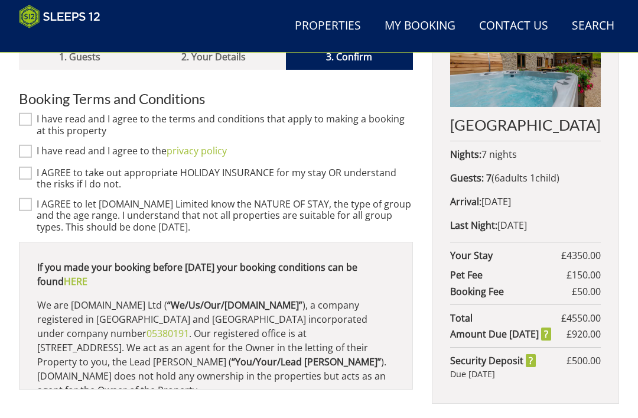
scroll to position [468, 0]
click at [19, 112] on input "I have read and I agree to the terms and conditions that apply to making a book…" at bounding box center [25, 118] width 13 height 13
checkbox input "true"
click at [19, 144] on input "I have read and I agree to the privacy policy" at bounding box center [25, 150] width 13 height 13
checkbox input "true"
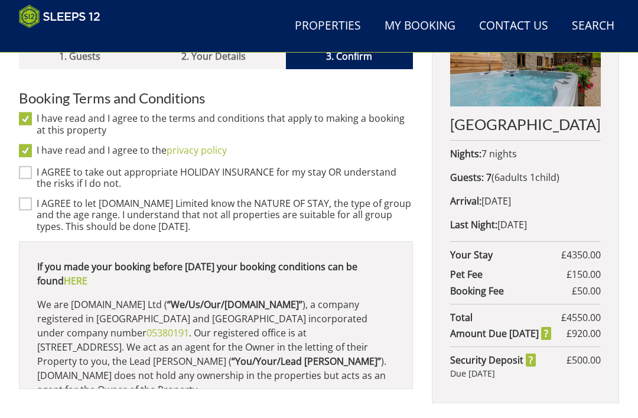
click at [20, 166] on input "I AGREE to take out appropriate HOLIDAY INSURANCE for my stay OR understand the…" at bounding box center [25, 172] width 13 height 13
checkbox input "true"
click at [20, 197] on input "I AGREE to let [DOMAIN_NAME] Limited know the NATURE OF STAY, the type of group…" at bounding box center [25, 203] width 13 height 13
checkbox input "true"
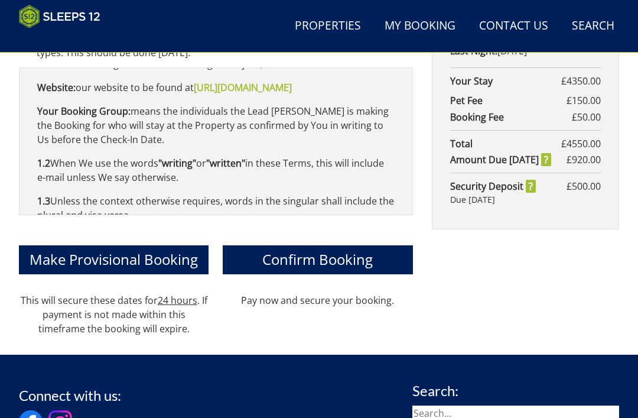
scroll to position [644, 0]
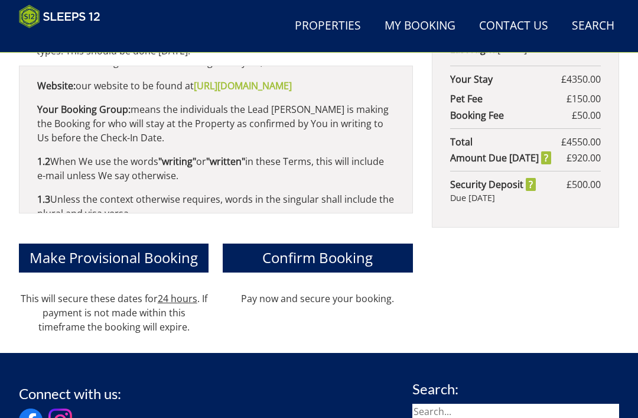
click at [264, 247] on span "Confirm Booking" at bounding box center [317, 256] width 110 height 19
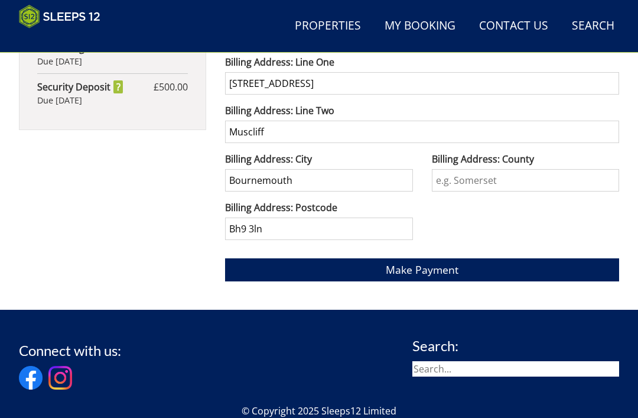
scroll to position [957, 0]
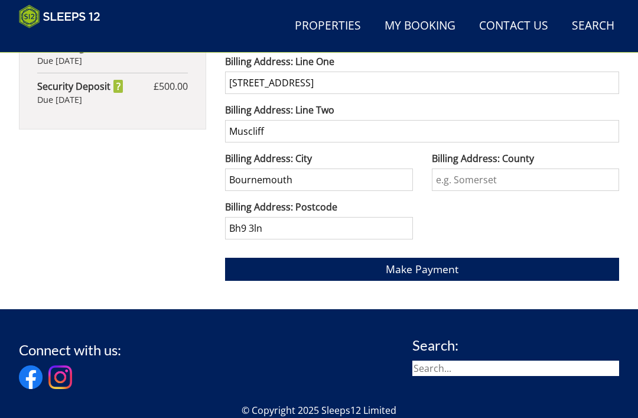
click at [449, 274] on span "Make Payment" at bounding box center [422, 269] width 73 height 14
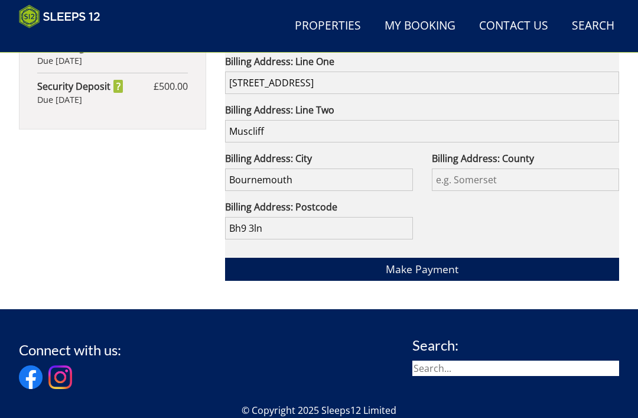
scroll to position [994, 0]
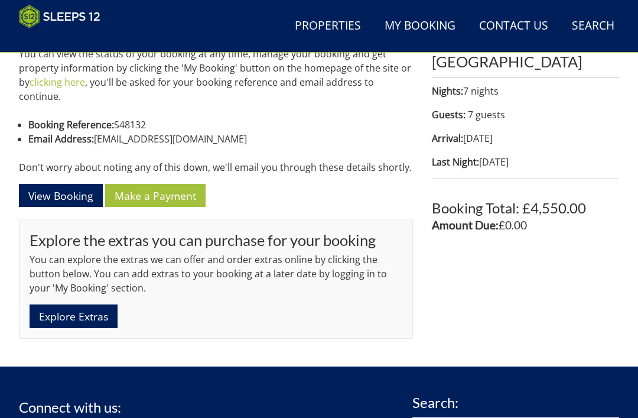
scroll to position [550, 0]
